Goal: Task Accomplishment & Management: Use online tool/utility

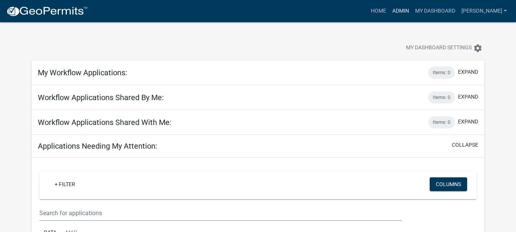
click at [412, 11] on link "Admin" at bounding box center [400, 11] width 23 height 15
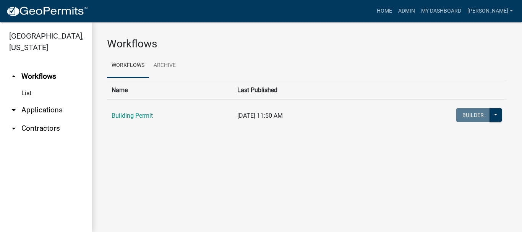
click at [57, 101] on link "arrow_drop_down Applications" at bounding box center [46, 110] width 92 height 18
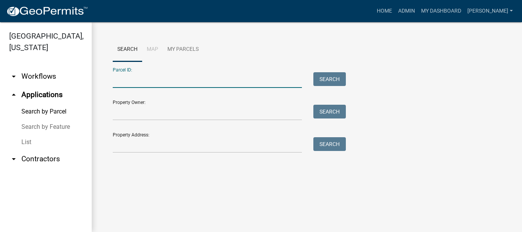
click at [127, 83] on input "Parcel ID:" at bounding box center [207, 80] width 189 height 16
paste input "64-11-03-326-016.000-018"
type input "64-11-03-326-016.000-018"
click at [336, 80] on button "Search" at bounding box center [329, 79] width 32 height 14
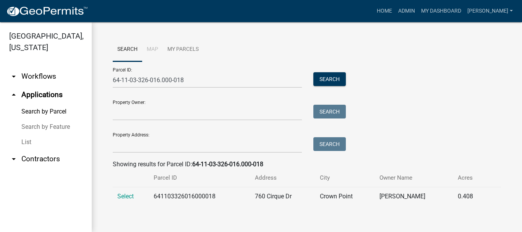
drag, startPoint x: 129, startPoint y: 200, endPoint x: 179, endPoint y: 181, distance: 53.5
click at [129, 198] on span "Select" at bounding box center [125, 196] width 16 height 7
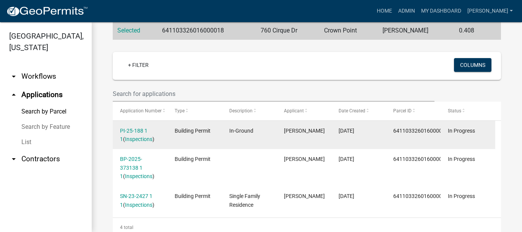
scroll to position [198, 0]
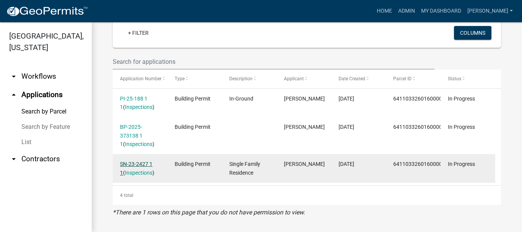
click at [135, 165] on link "SN-23-2427 1 1" at bounding box center [136, 168] width 32 height 15
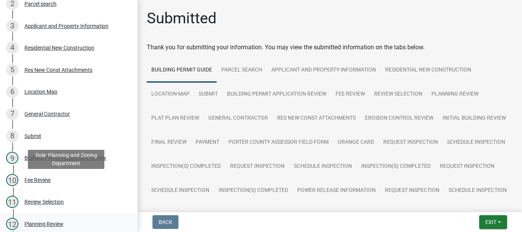
scroll to position [153, 0]
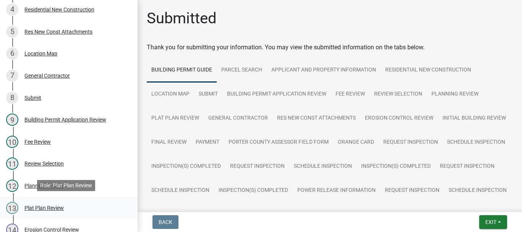
click at [33, 208] on div "Plat Plan Review" at bounding box center [43, 207] width 39 height 5
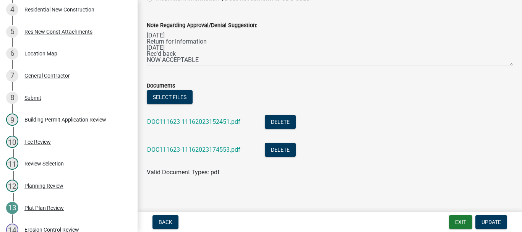
scroll to position [81, 0]
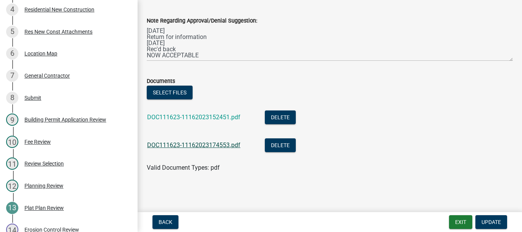
click at [190, 148] on link "DOC111623-11162023174553.pdf" at bounding box center [193, 144] width 93 height 7
